Goal: Check status: Check status

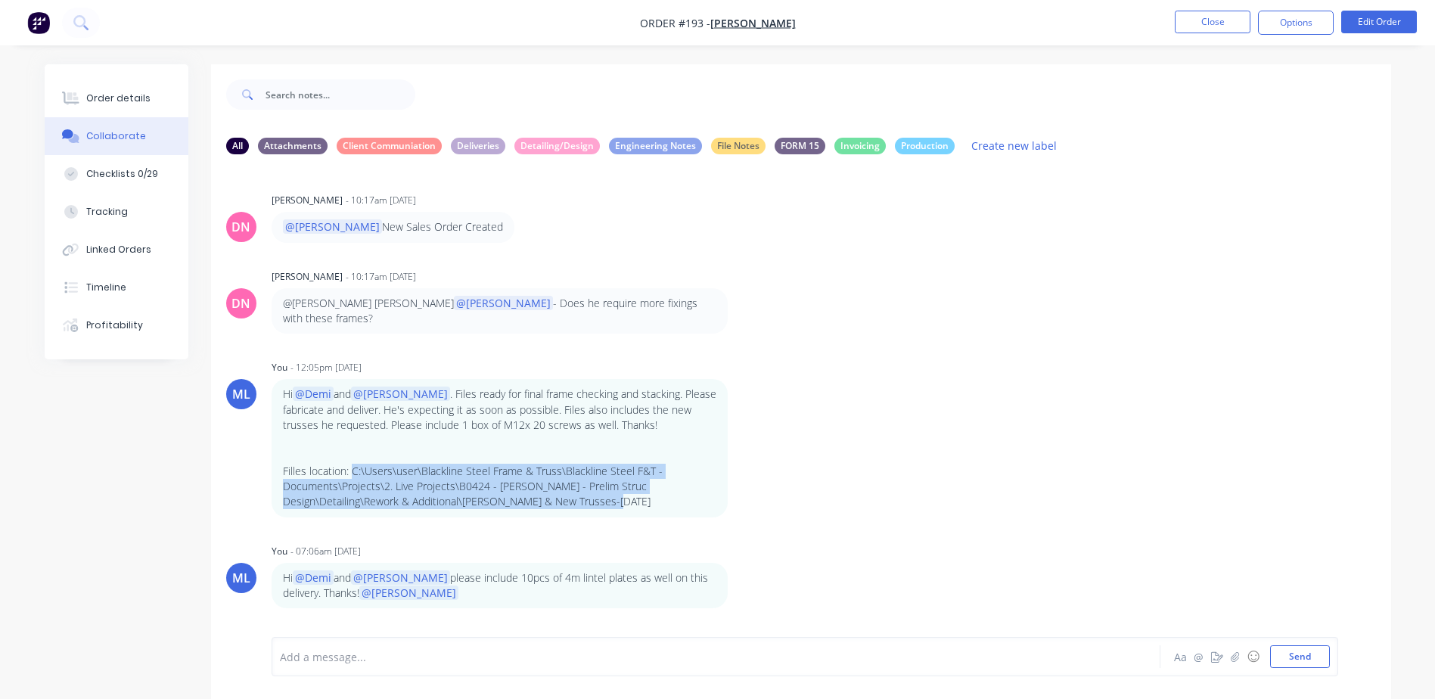
click at [1201, 23] on button "Close" at bounding box center [1213, 22] width 76 height 23
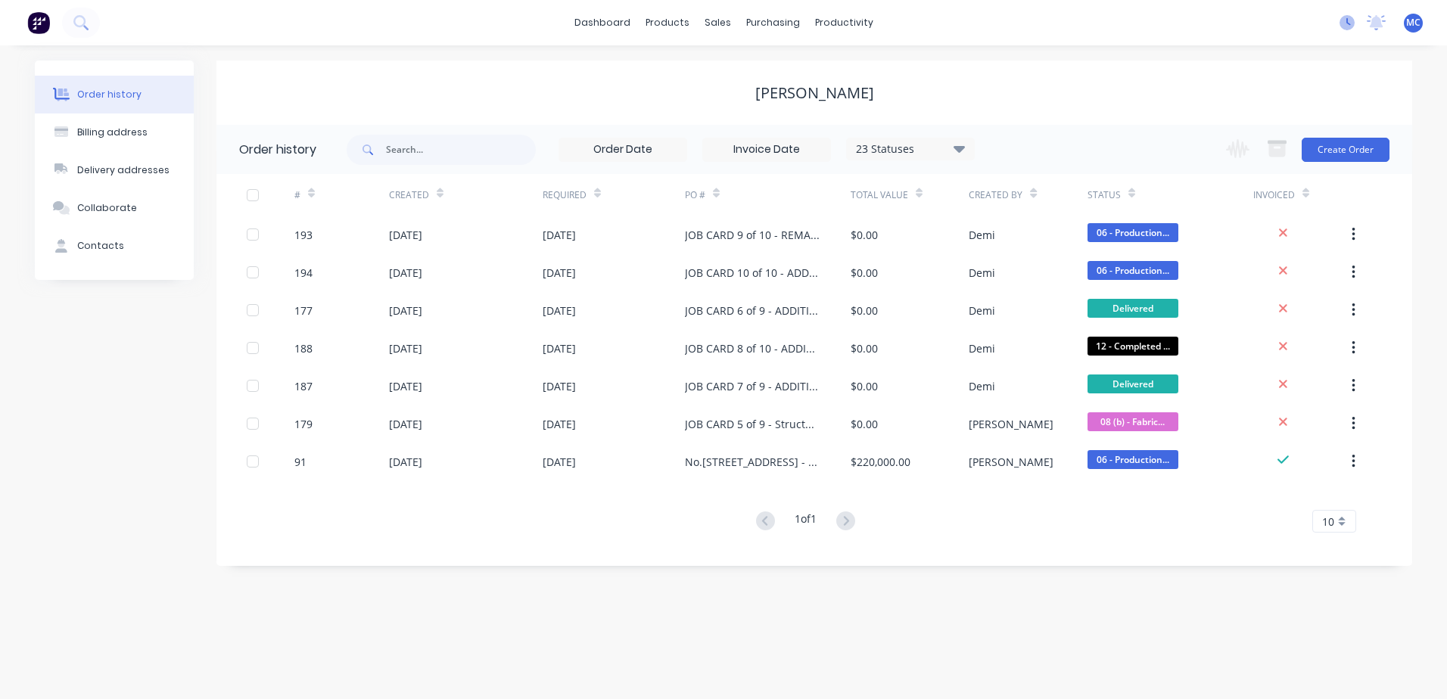
click at [1352, 20] on icon at bounding box center [1346, 22] width 15 height 15
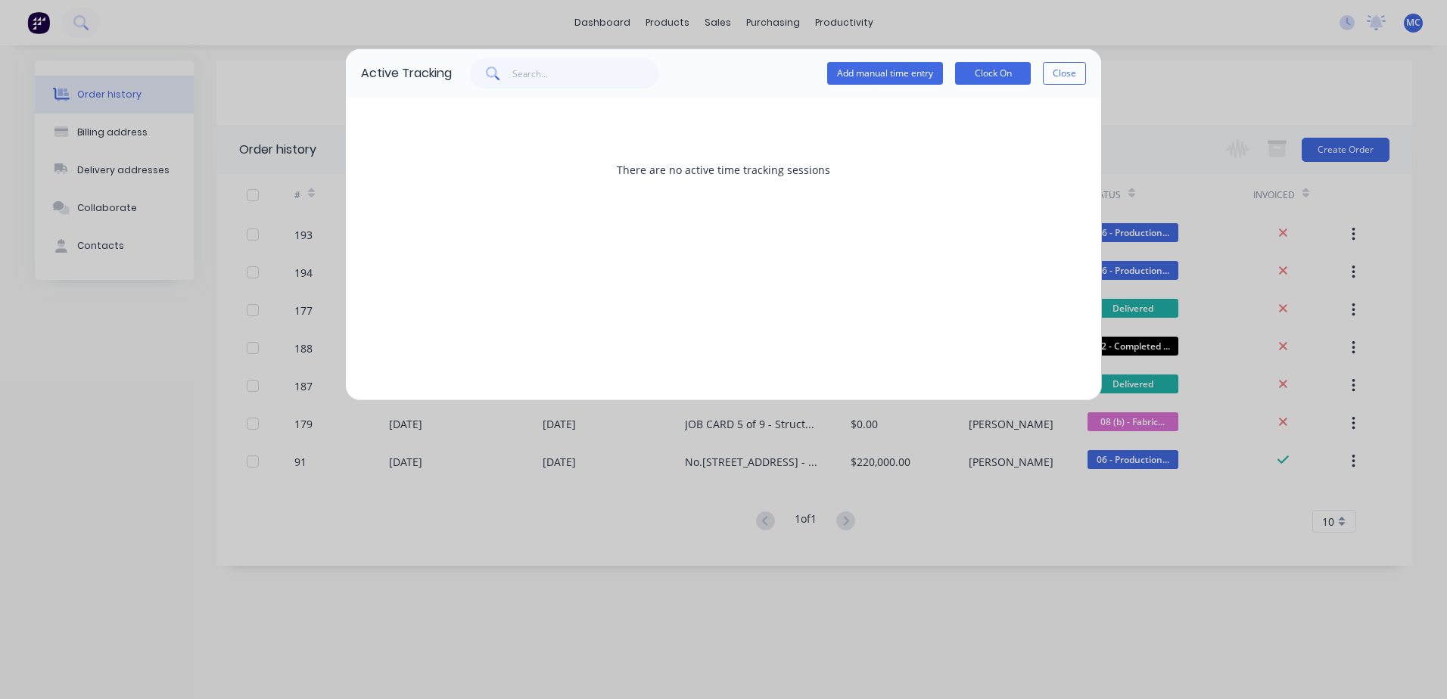
click at [1053, 71] on button "Close" at bounding box center [1064, 73] width 43 height 23
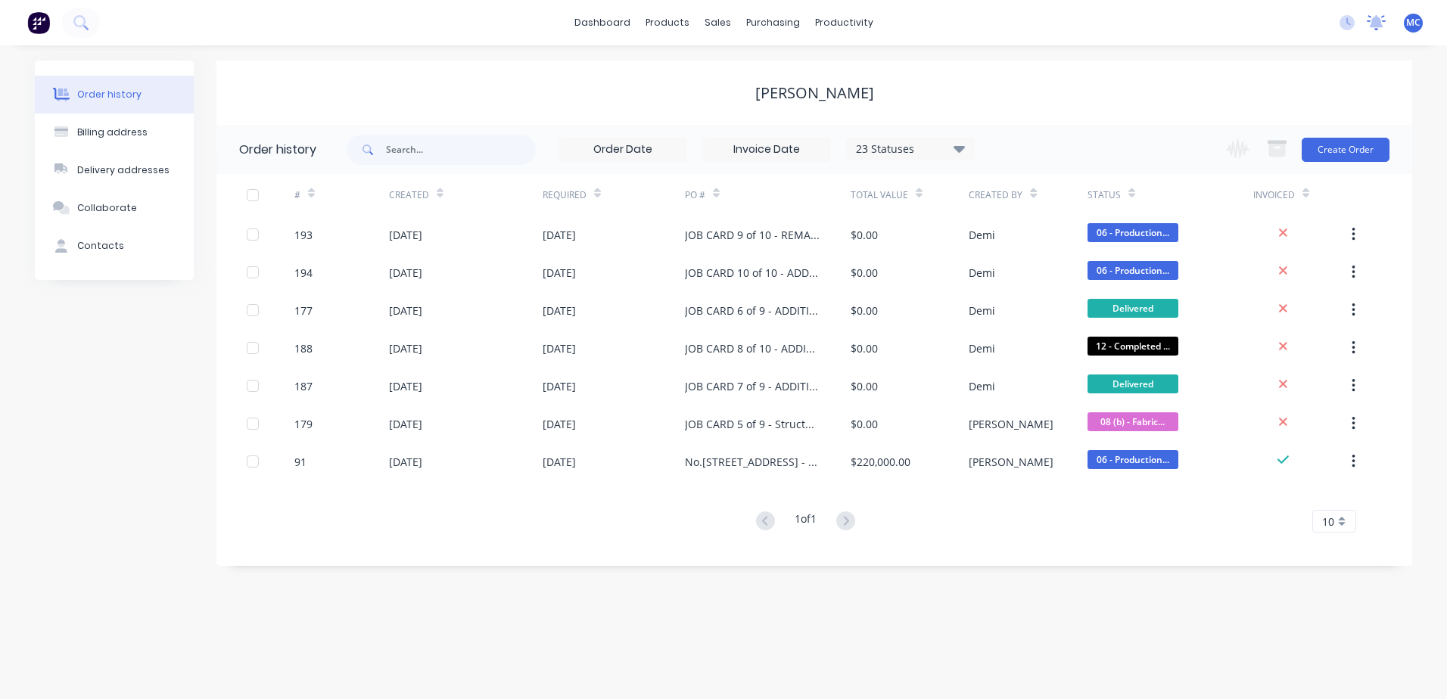
click at [1384, 21] on icon at bounding box center [1375, 22] width 19 height 15
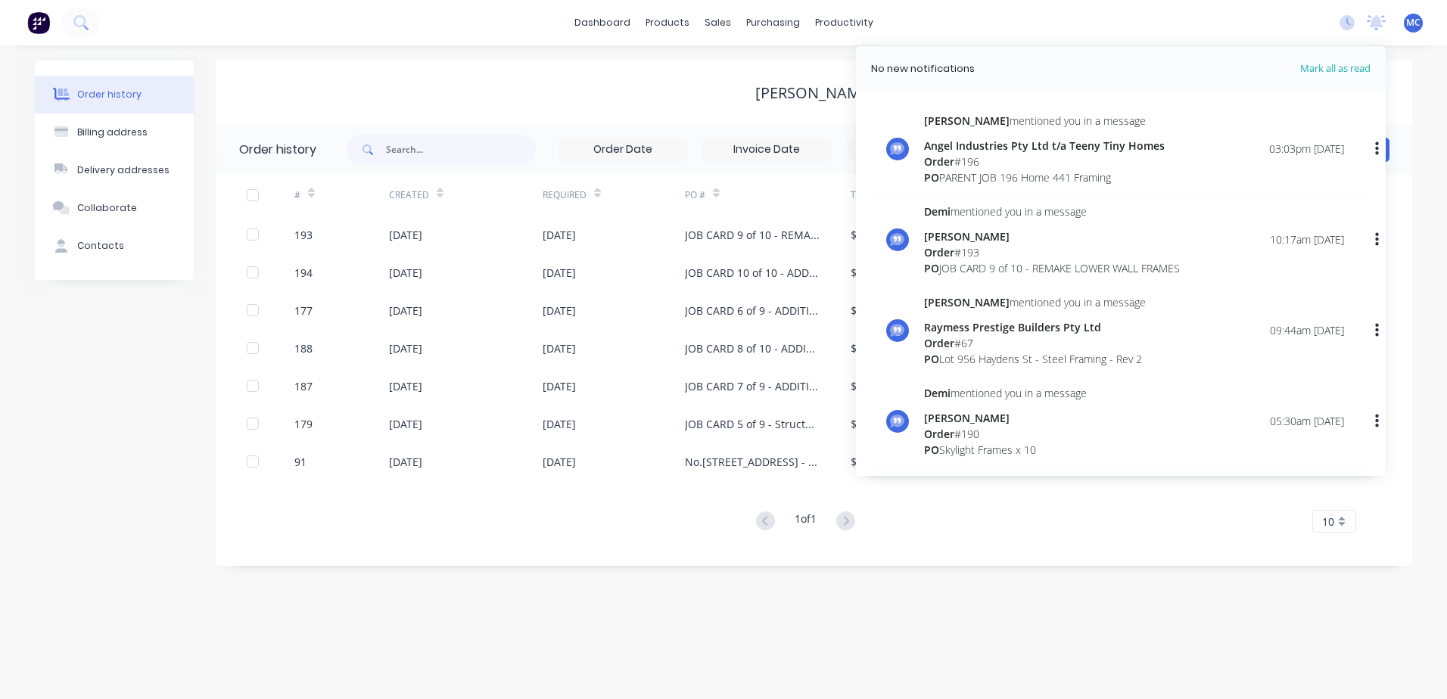
click at [1079, 160] on div "Order # 196" at bounding box center [1044, 162] width 241 height 16
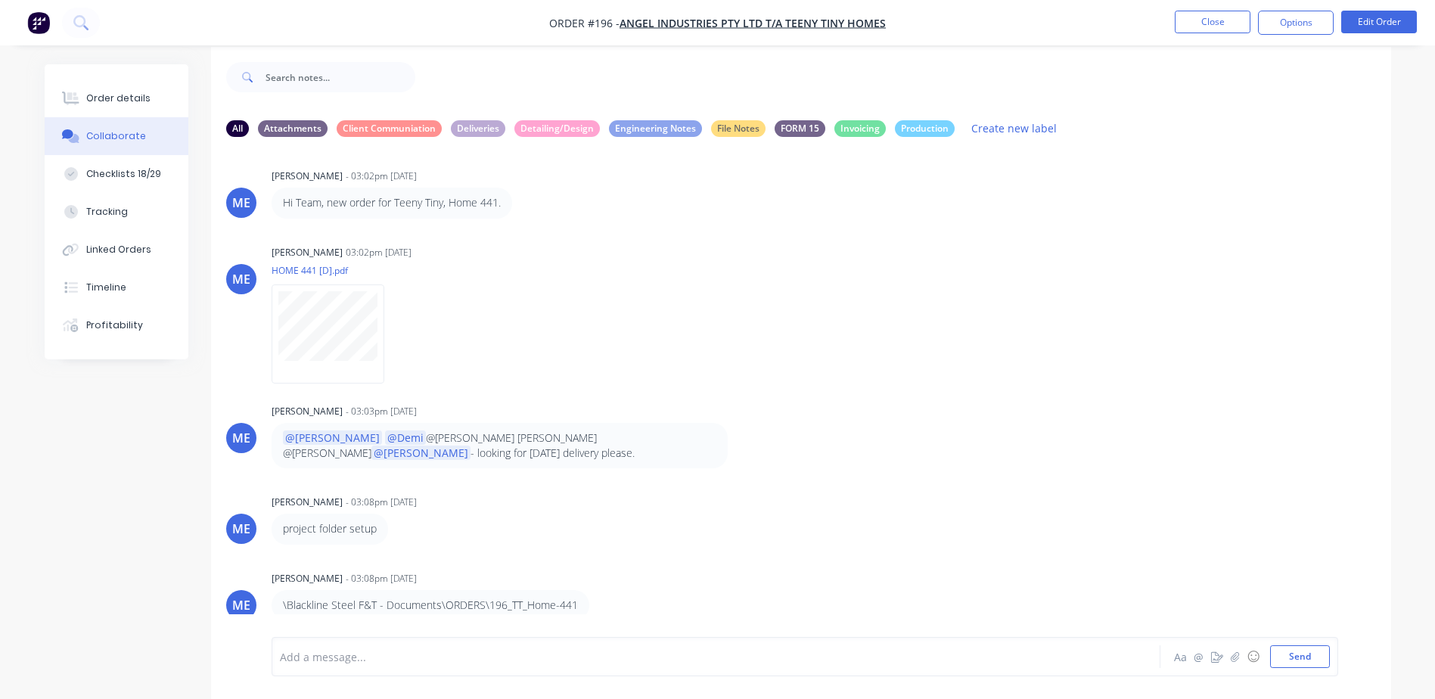
scroll to position [23, 0]
